Goal: Information Seeking & Learning: Learn about a topic

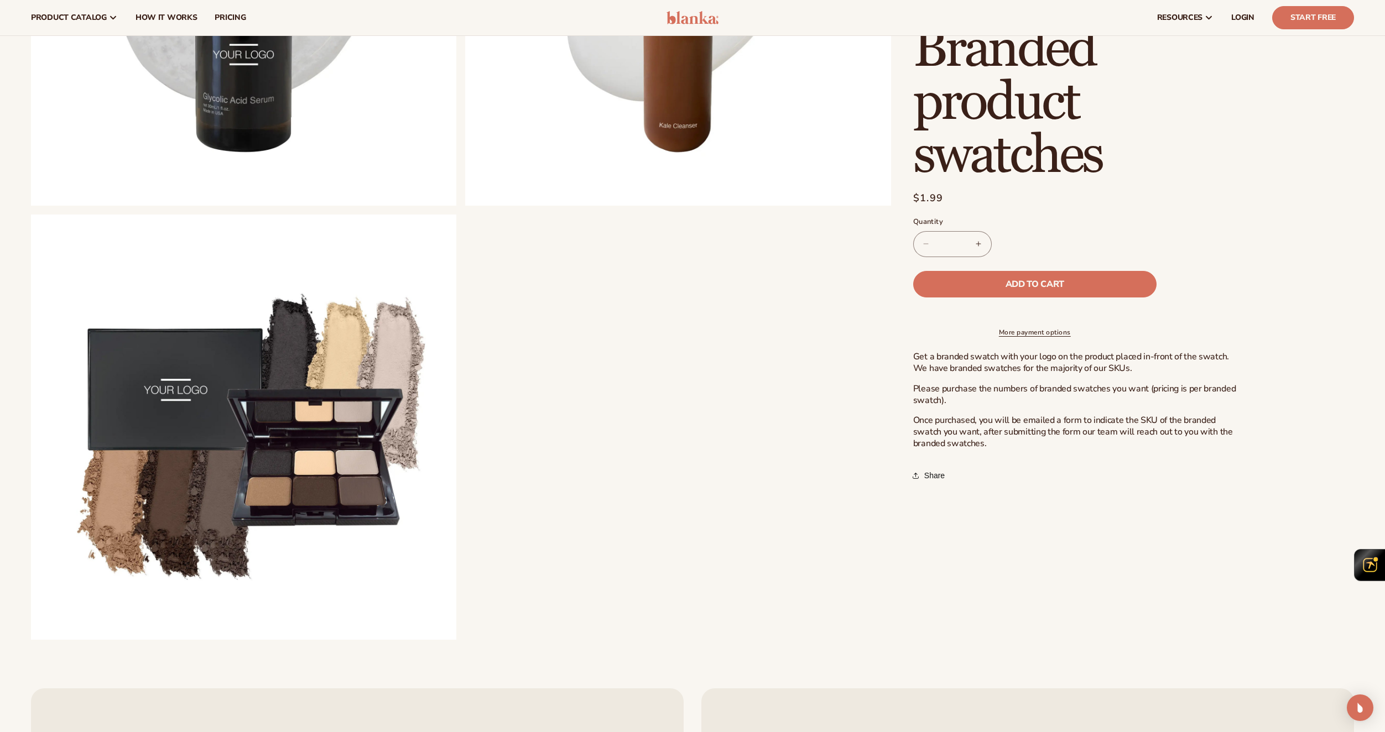
scroll to position [1383, 0]
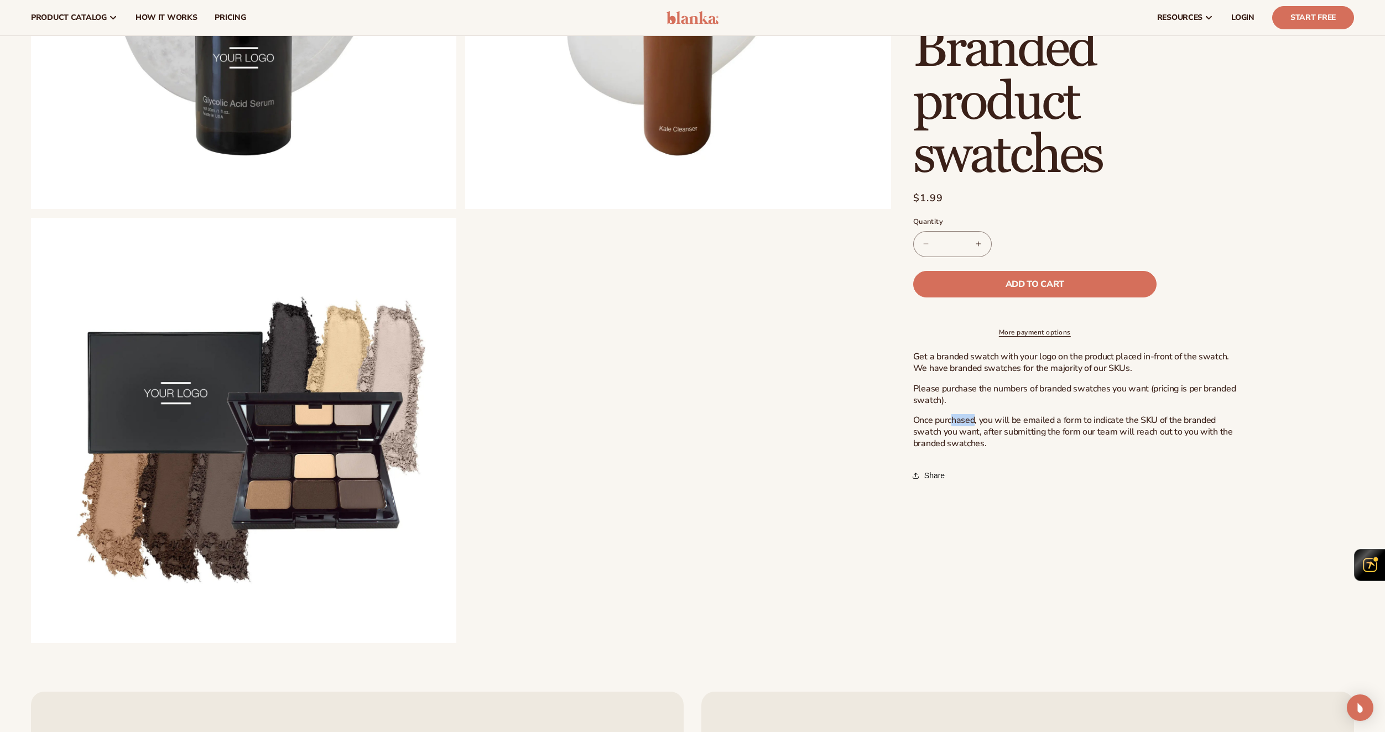
drag, startPoint x: 952, startPoint y: 429, endPoint x: 974, endPoint y: 429, distance: 22.1
click at [974, 429] on p "Once purchased, you will be emailed a form to indicate the SKU of the branded s…" at bounding box center [1079, 432] width 332 height 34
click at [975, 429] on p "Once purchased, you will be emailed a form to indicate the SKU of the branded s…" at bounding box center [1079, 432] width 332 height 34
click at [1008, 429] on p "Once purchased, you will be emailed a form to indicate the SKU of the branded s…" at bounding box center [1079, 432] width 332 height 34
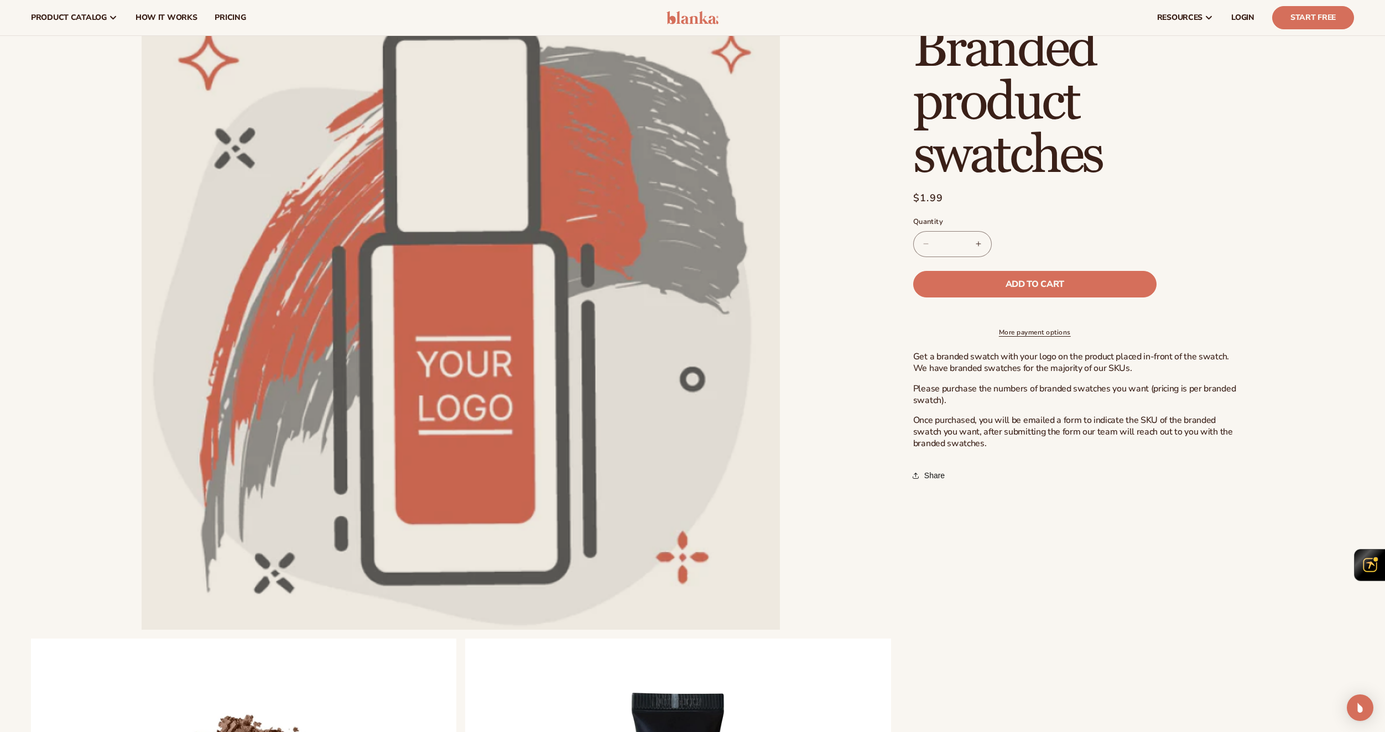
scroll to position [0, 0]
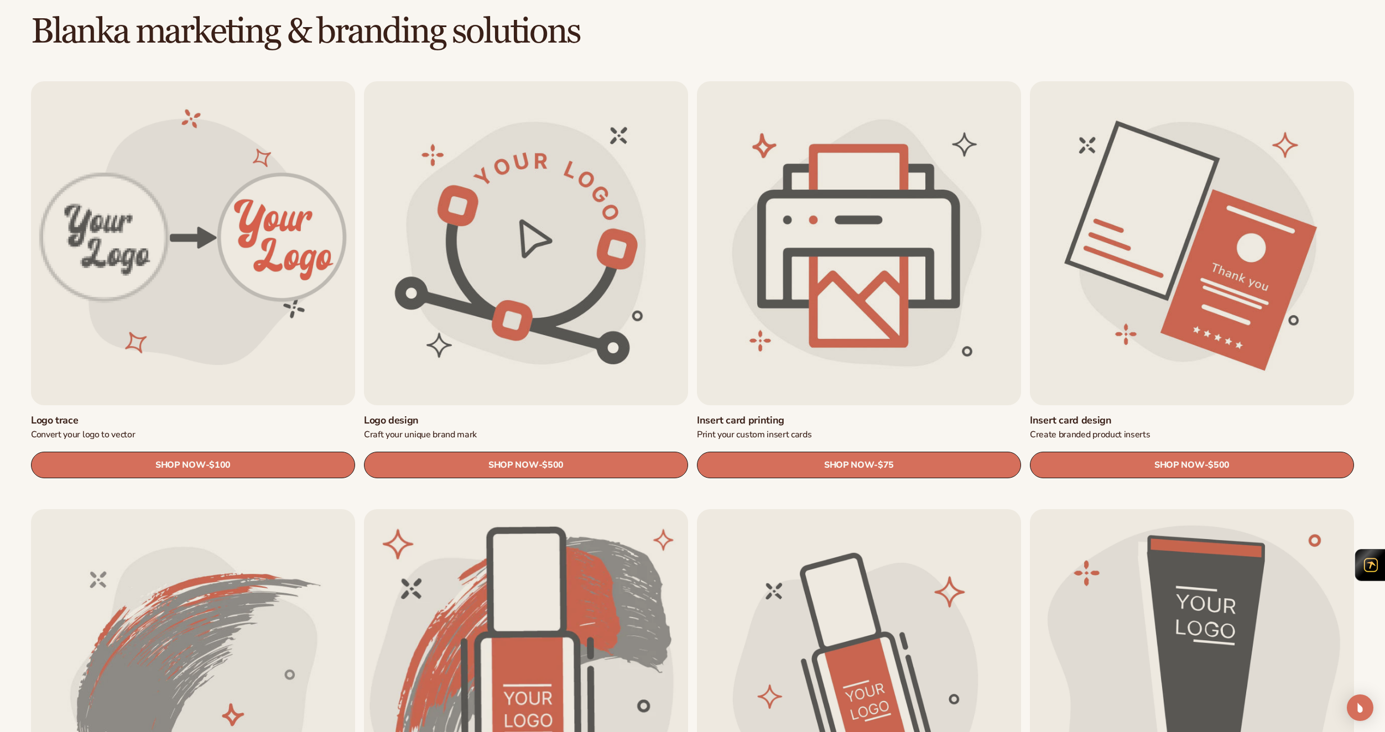
scroll to position [553, 0]
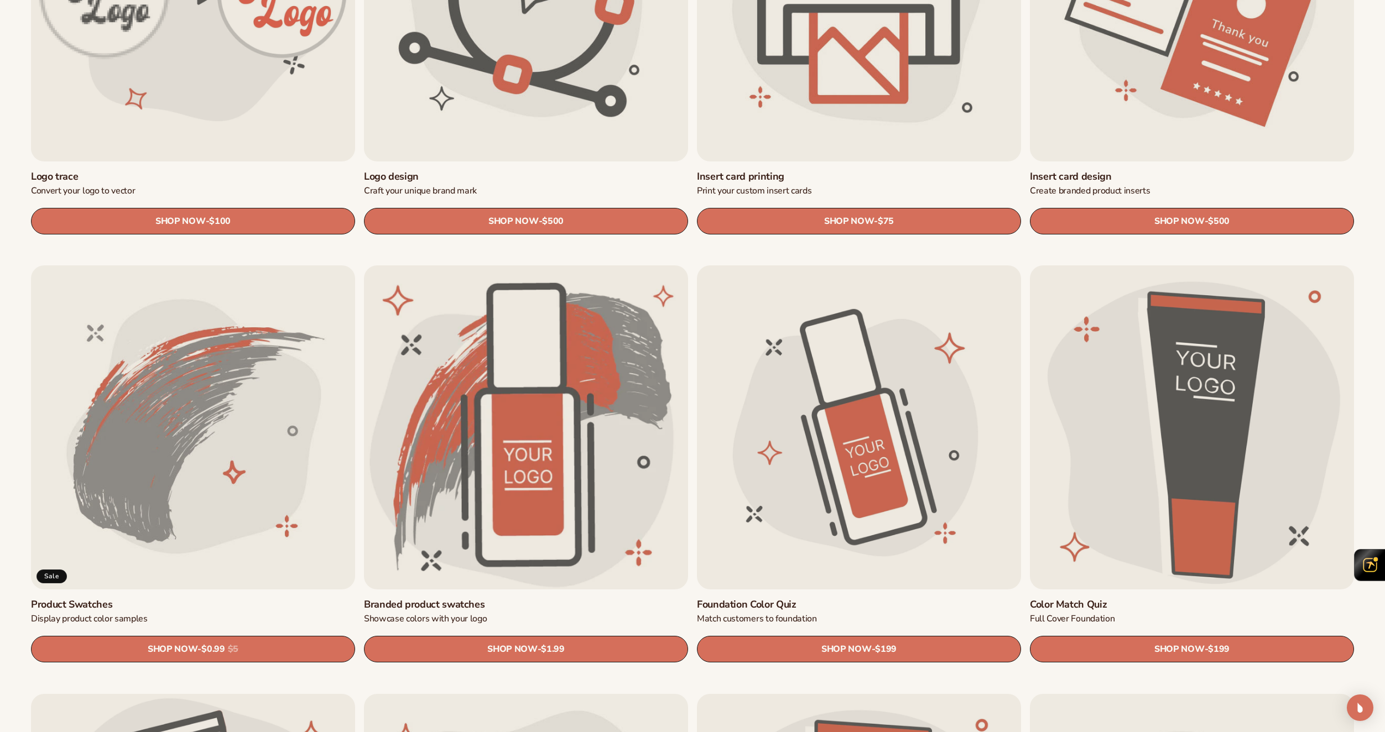
click at [183, 598] on link "Product Swatches" at bounding box center [193, 604] width 324 height 13
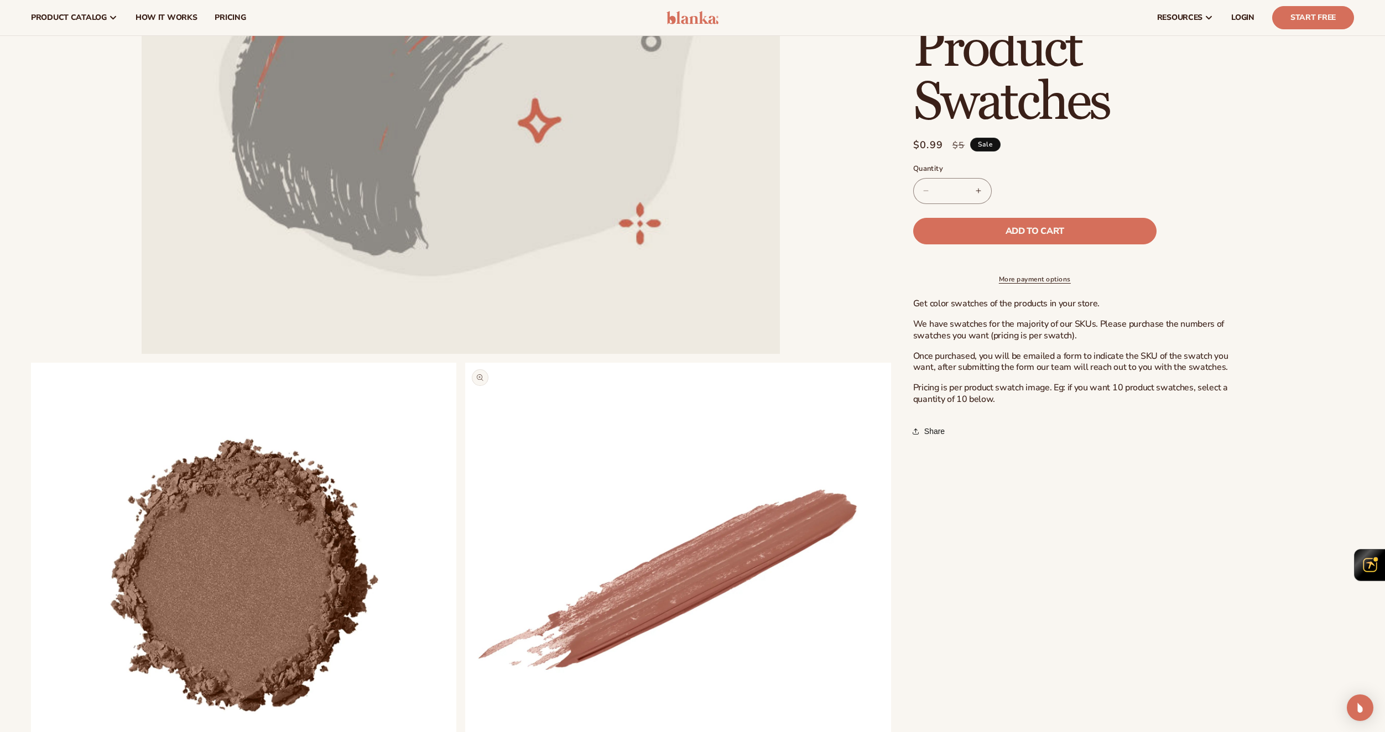
scroll to position [277, 0]
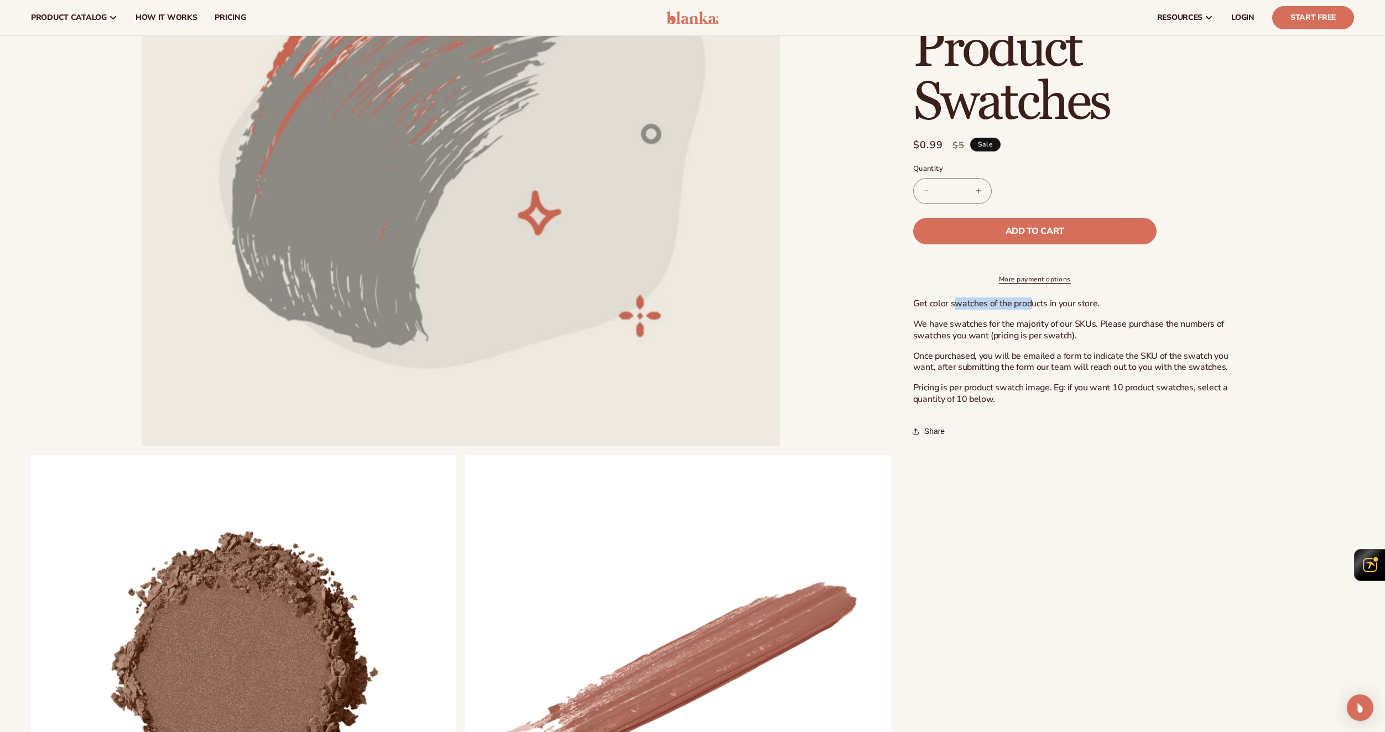
drag, startPoint x: 957, startPoint y: 316, endPoint x: 1031, endPoint y: 317, distance: 74.1
click at [1031, 310] on p "Get color swatches of the products in your store." at bounding box center [1079, 304] width 332 height 12
click at [1004, 338] on p "We have swatches for the majority of our SKUs. Please purchase the numbers of s…" at bounding box center [1079, 330] width 332 height 23
drag, startPoint x: 975, startPoint y: 361, endPoint x: 1061, endPoint y: 359, distance: 86.3
click at [1061, 359] on div "Get color swatches of the products in your store. We have swatches for the majo…" at bounding box center [1079, 351] width 332 height 107
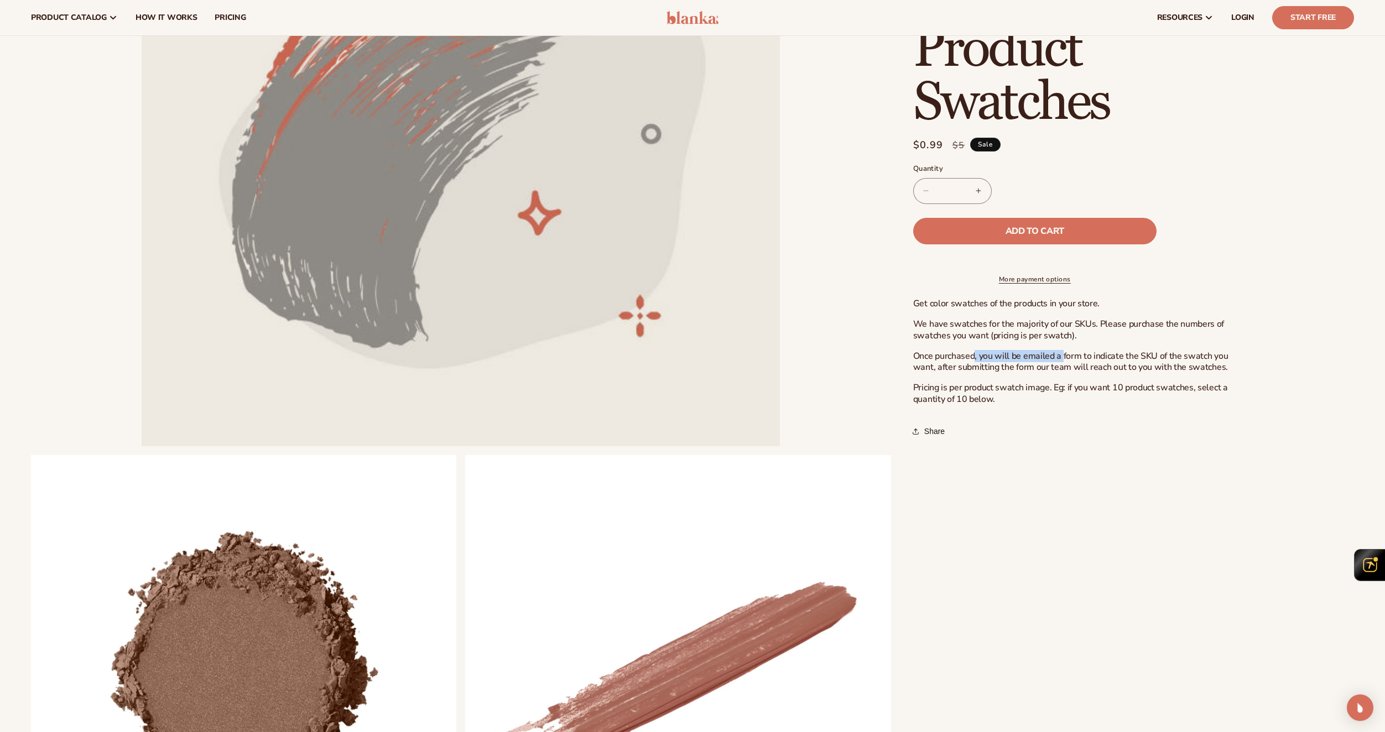
click at [1061, 359] on div "Get color swatches of the products in your store. We have swatches for the majo…" at bounding box center [1079, 351] width 332 height 107
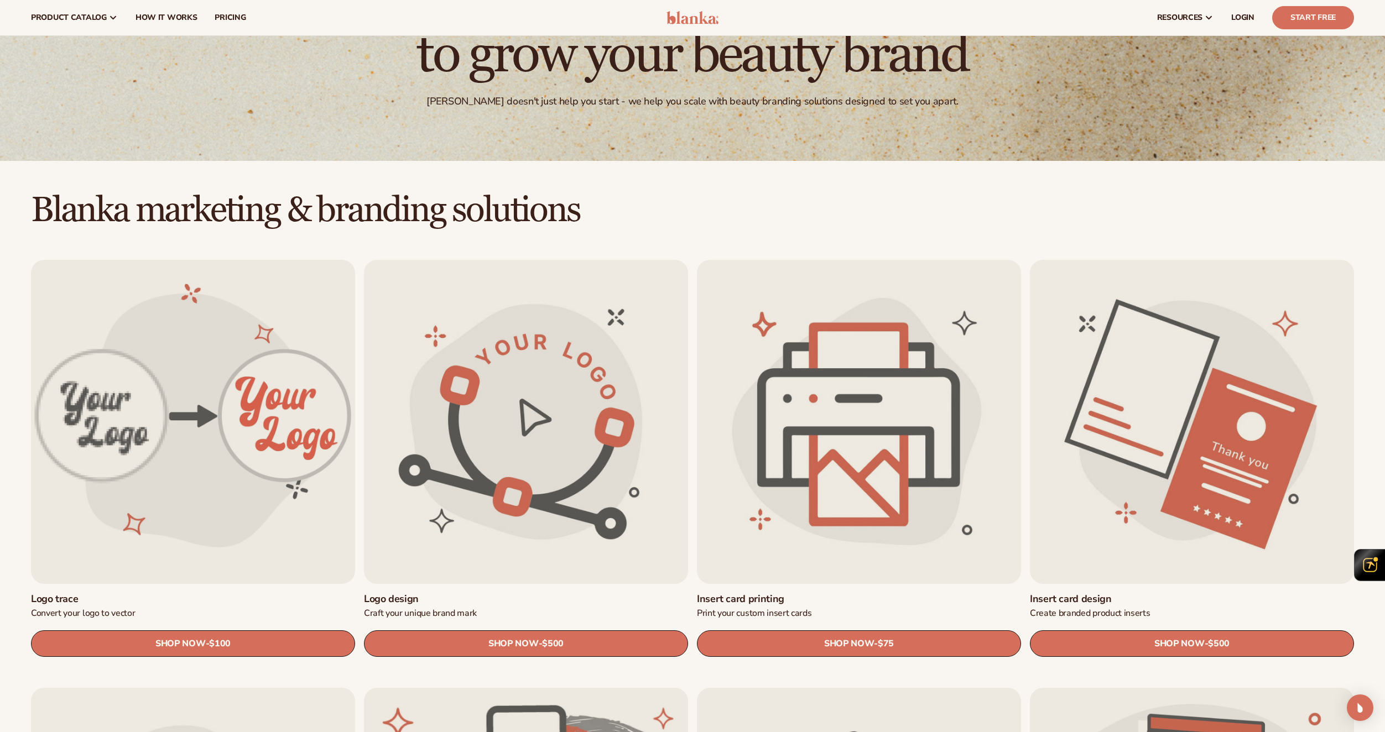
scroll to position [111, 0]
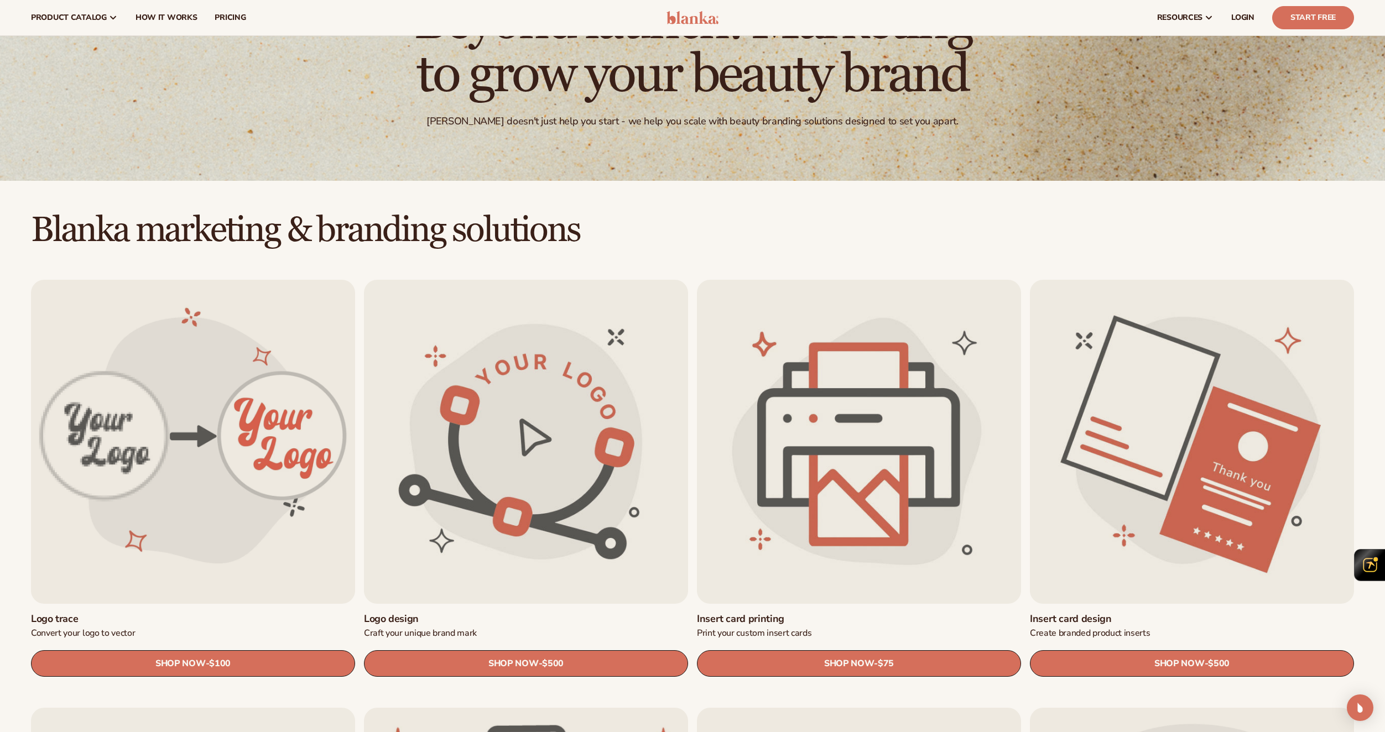
click at [1146, 613] on link "Insert card design" at bounding box center [1192, 619] width 324 height 13
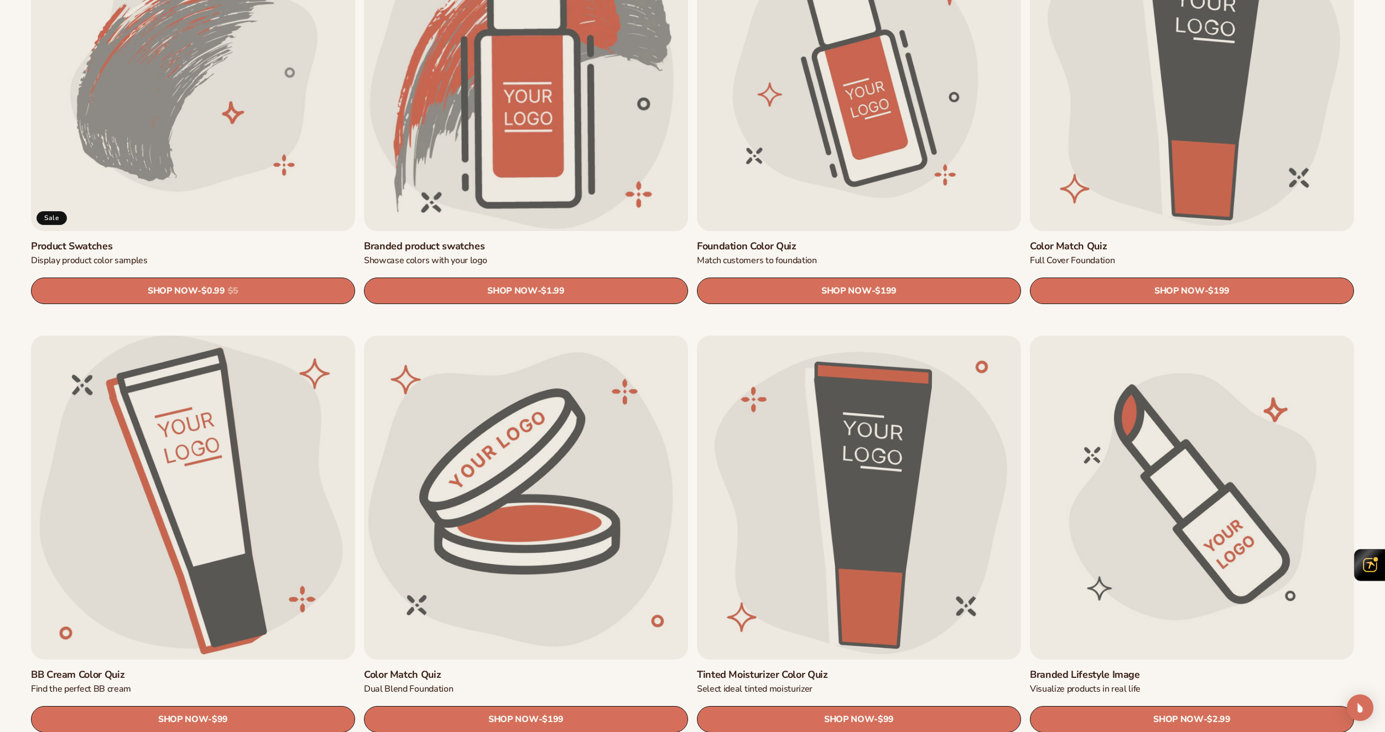
scroll to position [1167, 0]
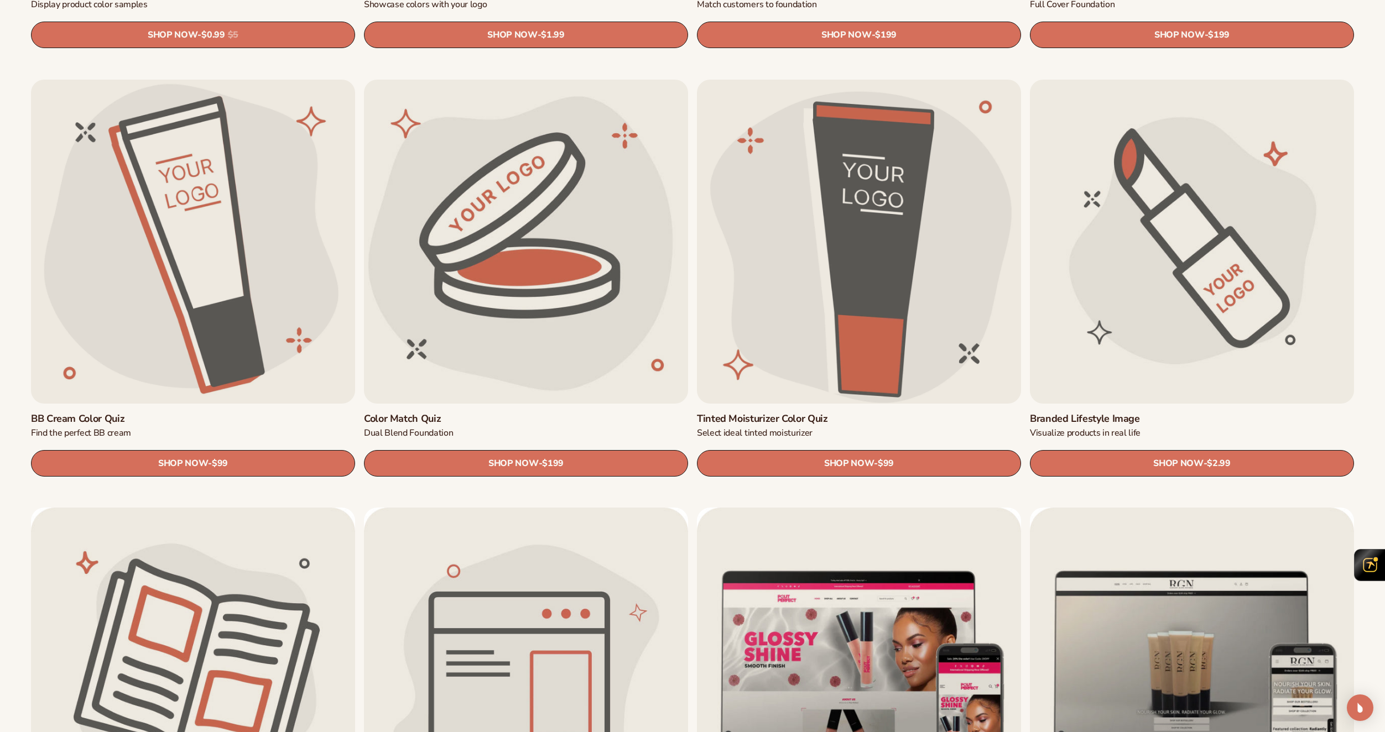
click at [780, 413] on link "Tinted Moisturizer Color Quiz" at bounding box center [859, 419] width 324 height 13
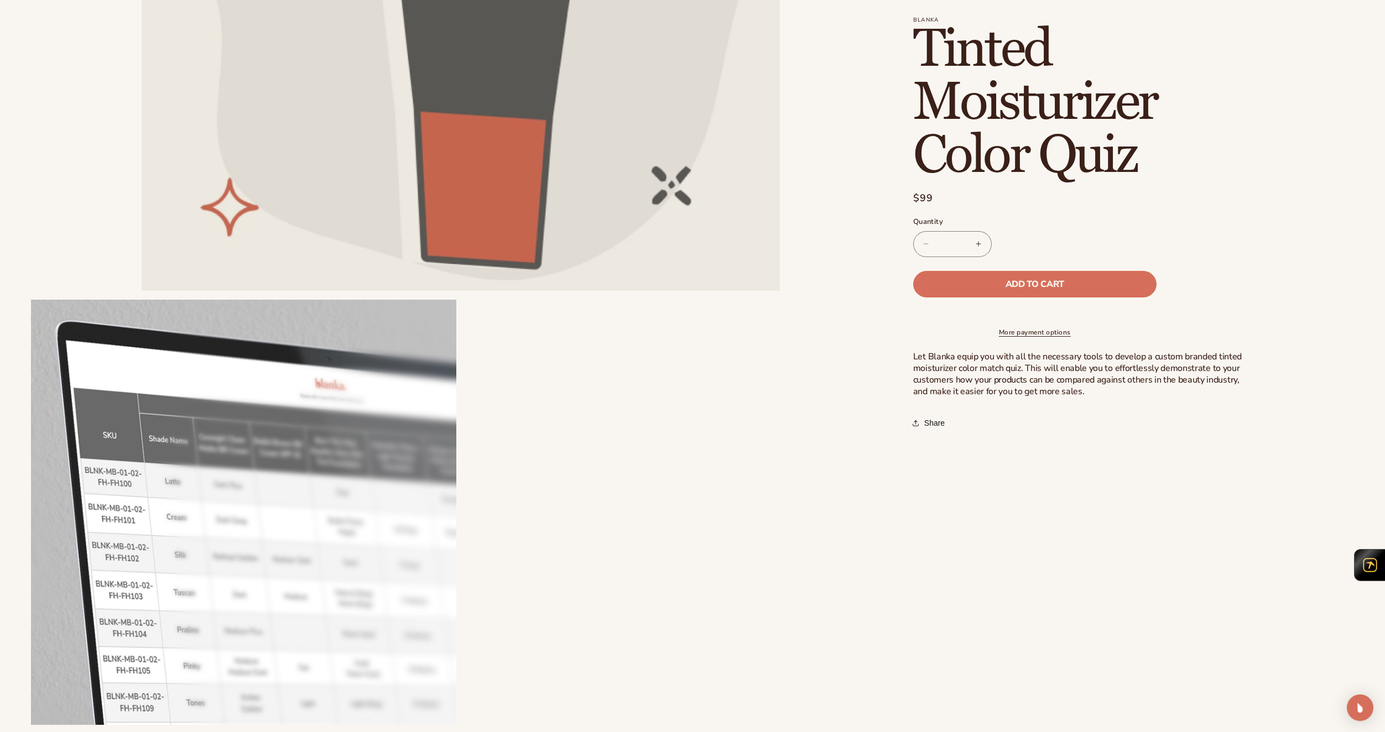
scroll to position [608, 0]
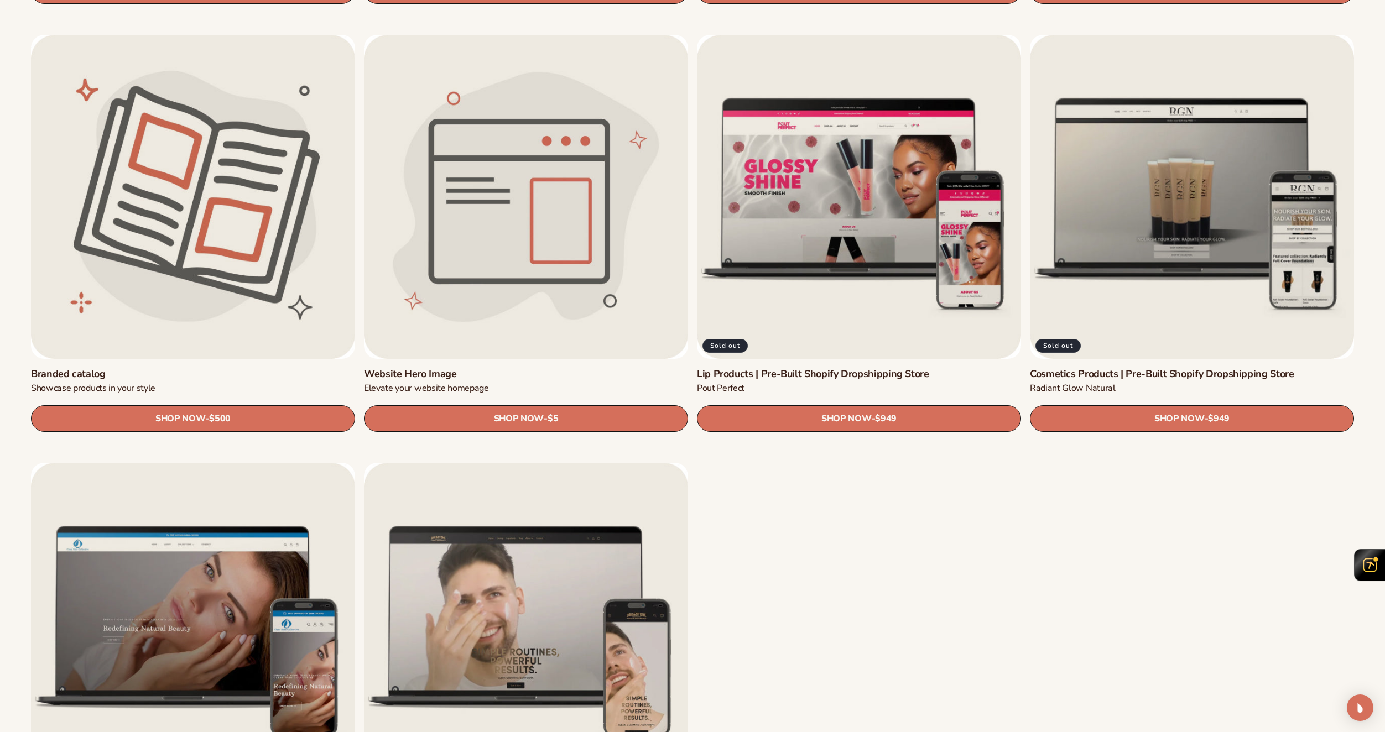
scroll to position [1721, 0]
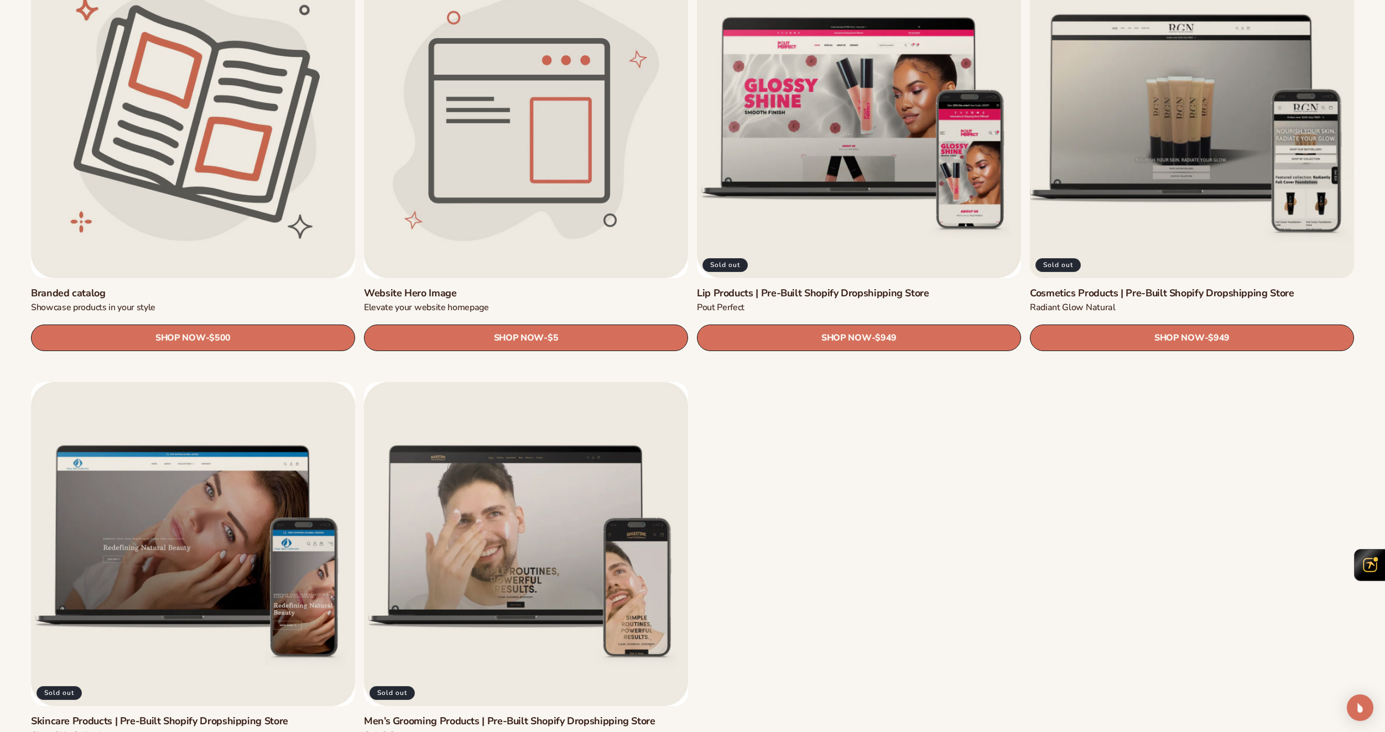
click at [1132, 287] on link "Cosmetics Products | Pre-Built Shopify Dropshipping Store" at bounding box center [1192, 293] width 324 height 13
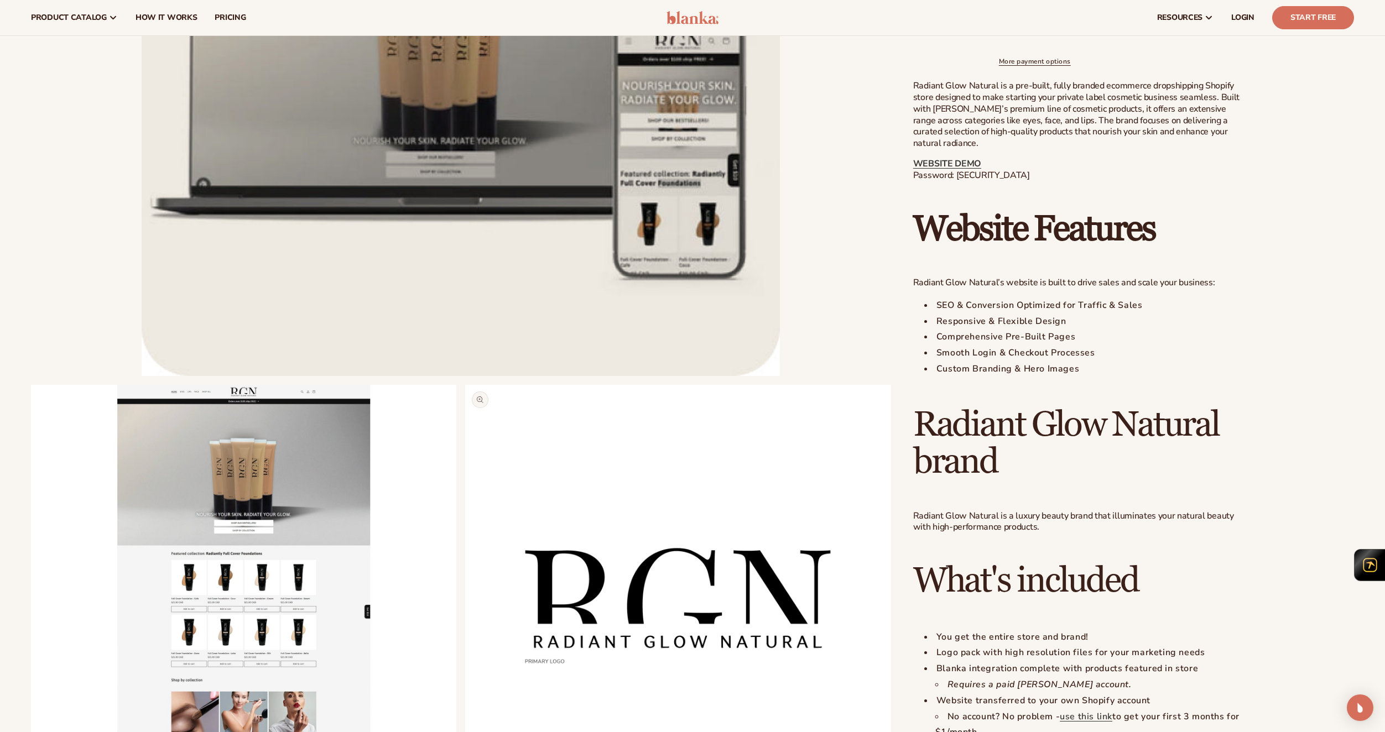
scroll to position [332, 0]
